Goal: Check status: Check status

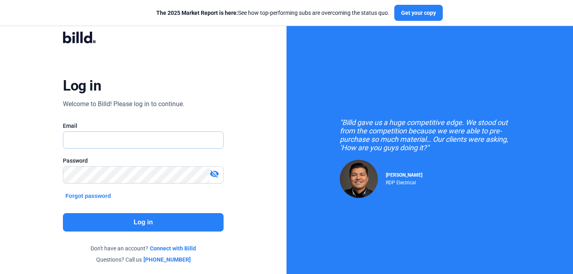
click at [141, 141] on input "text" at bounding box center [143, 140] width 160 height 16
type input "[PERSON_NAME][EMAIL_ADDRESS][DOMAIN_NAME]"
click at [138, 219] on button "Log in" at bounding box center [143, 222] width 160 height 18
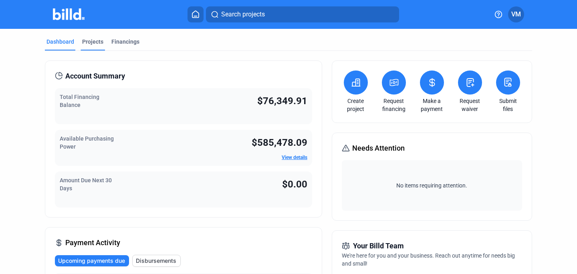
click at [92, 40] on div "Projects" at bounding box center [92, 42] width 21 height 8
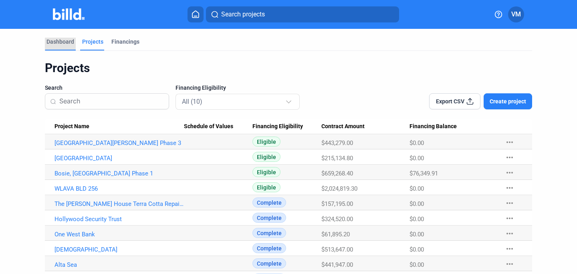
click at [57, 43] on div "Dashboard" at bounding box center [60, 42] width 28 height 8
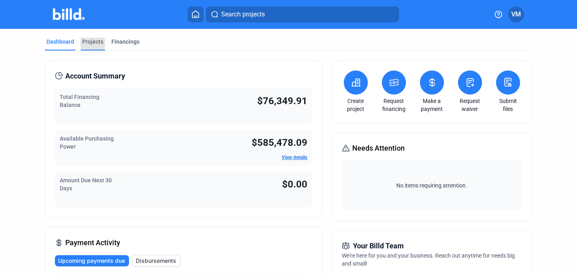
click at [84, 44] on div "Projects" at bounding box center [92, 42] width 21 height 8
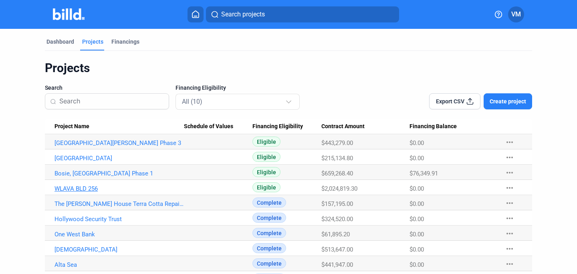
click at [90, 189] on link "WLAVA BLD 256" at bounding box center [119, 188] width 129 height 7
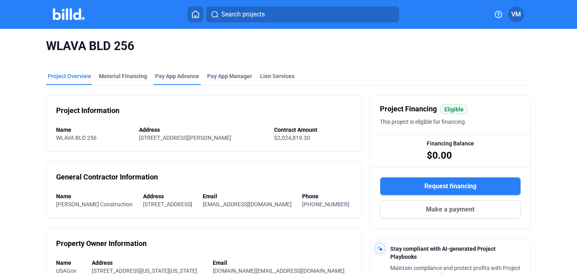
click at [173, 75] on div "Pay App Advance" at bounding box center [177, 76] width 44 height 8
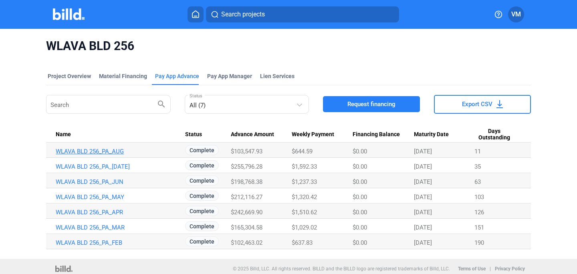
click at [109, 152] on link "WLAVA BLD 256_PA_AUG" at bounding box center [120, 151] width 129 height 7
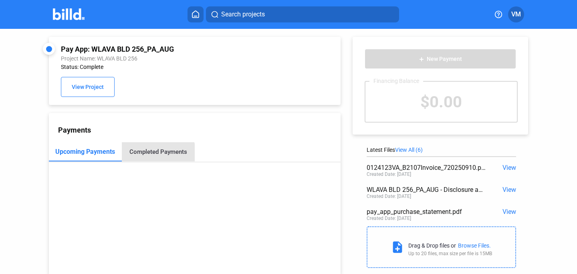
click at [156, 154] on div "Completed Payments" at bounding box center [158, 151] width 58 height 7
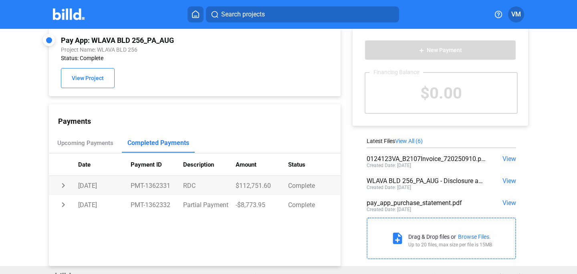
scroll to position [21, 0]
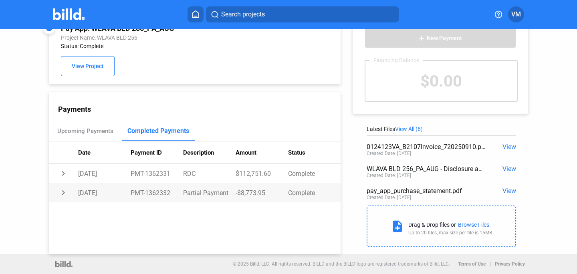
drag, startPoint x: 234, startPoint y: 189, endPoint x: 238, endPoint y: 193, distance: 5.7
click at [236, 192] on td "-$8,773.95" at bounding box center [262, 192] width 53 height 19
copy td "$8,773.9"
click at [96, 135] on div "Upcoming Payments" at bounding box center [85, 130] width 73 height 19
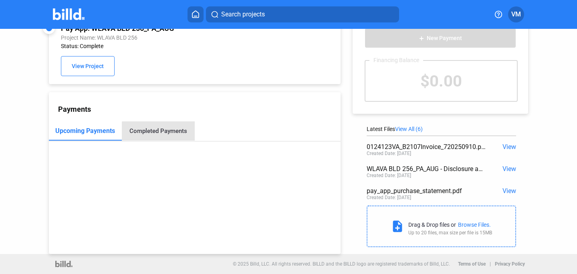
click at [178, 134] on div "Completed Payments" at bounding box center [158, 130] width 58 height 7
